Goal: Task Accomplishment & Management: Complete application form

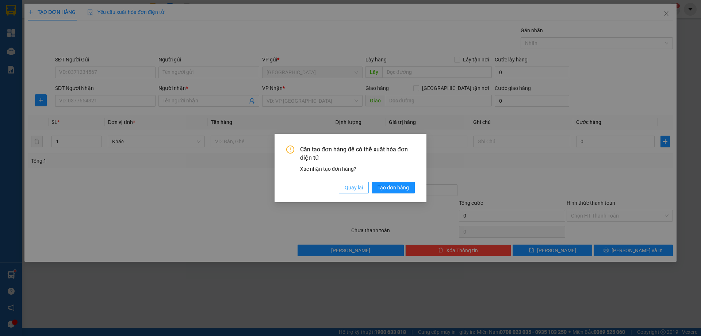
click at [357, 191] on span "Quay lại" at bounding box center [354, 187] width 18 height 8
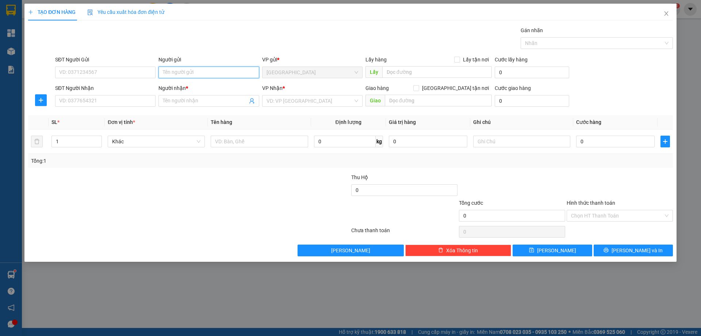
click at [185, 73] on input "Người gửi" at bounding box center [209, 72] width 100 height 12
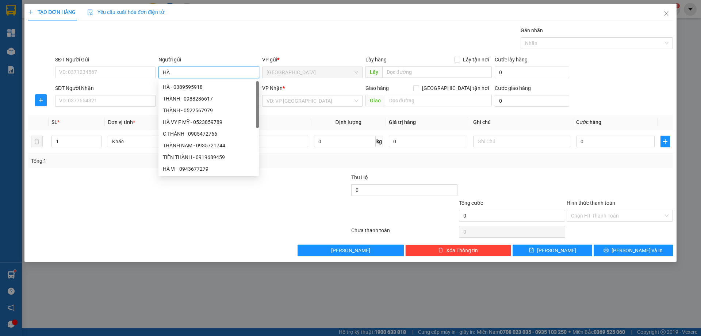
type input "HÀ"
click at [257, 16] on div "TẠO ĐƠN HÀNG Yêu cầu xuất hóa đơn điện tử" at bounding box center [350, 12] width 645 height 17
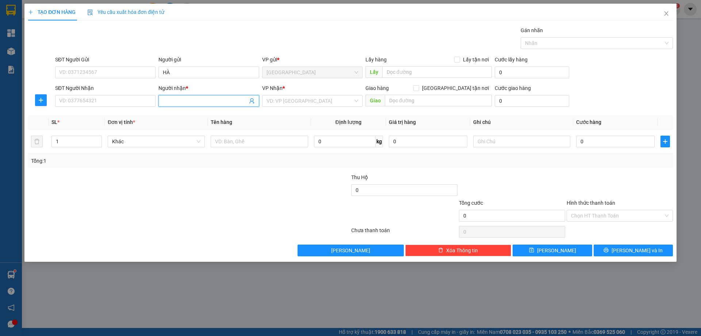
click at [206, 99] on input "Người nhận *" at bounding box center [205, 101] width 84 height 8
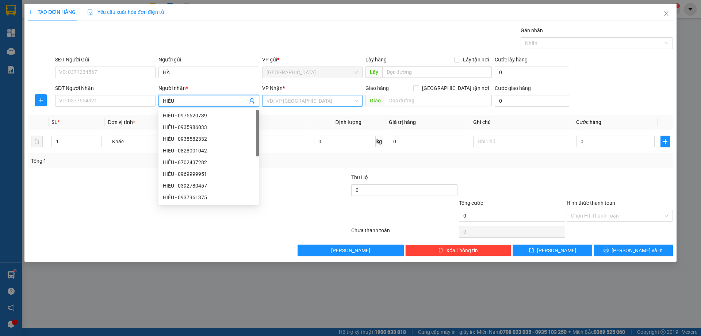
type input "HIẾU"
click at [281, 98] on input "search" at bounding box center [310, 100] width 87 height 11
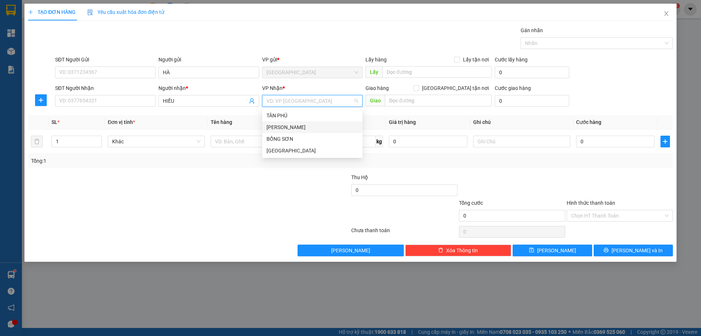
click at [279, 125] on div "[PERSON_NAME]" at bounding box center [313, 127] width 92 height 8
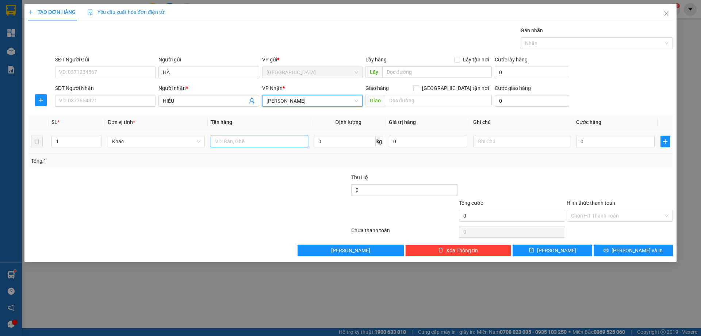
click at [244, 137] on input "text" at bounding box center [259, 141] width 97 height 12
type input "1 HỘP"
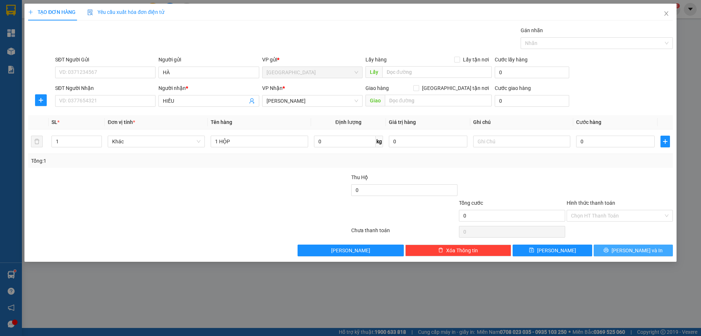
drag, startPoint x: 641, startPoint y: 251, endPoint x: 343, endPoint y: 46, distance: 361.4
click at [640, 251] on span "[PERSON_NAME] và In" at bounding box center [637, 250] width 51 height 8
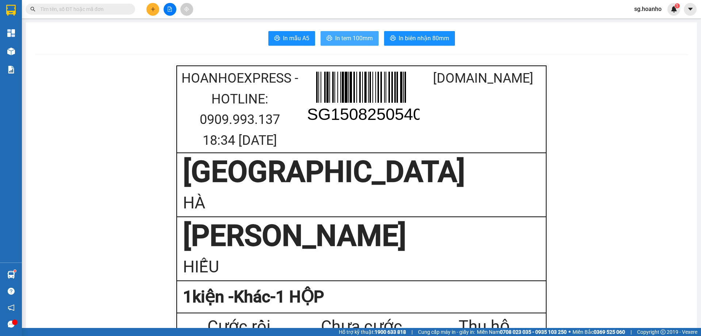
click at [355, 39] on span "In tem 100mm" at bounding box center [354, 38] width 38 height 9
